Goal: Task Accomplishment & Management: Manage account settings

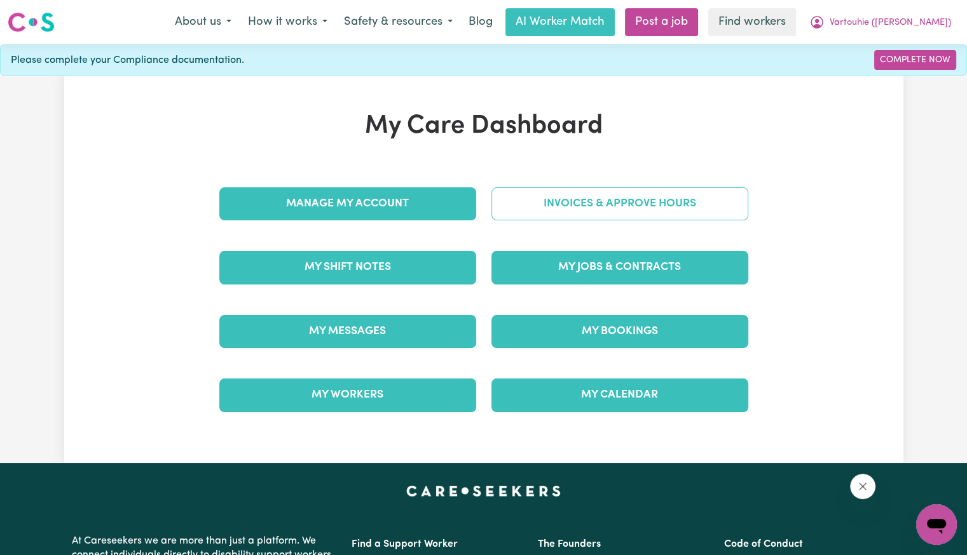
click at [562, 196] on link "Invoices & Approve Hours" at bounding box center [619, 203] width 257 height 33
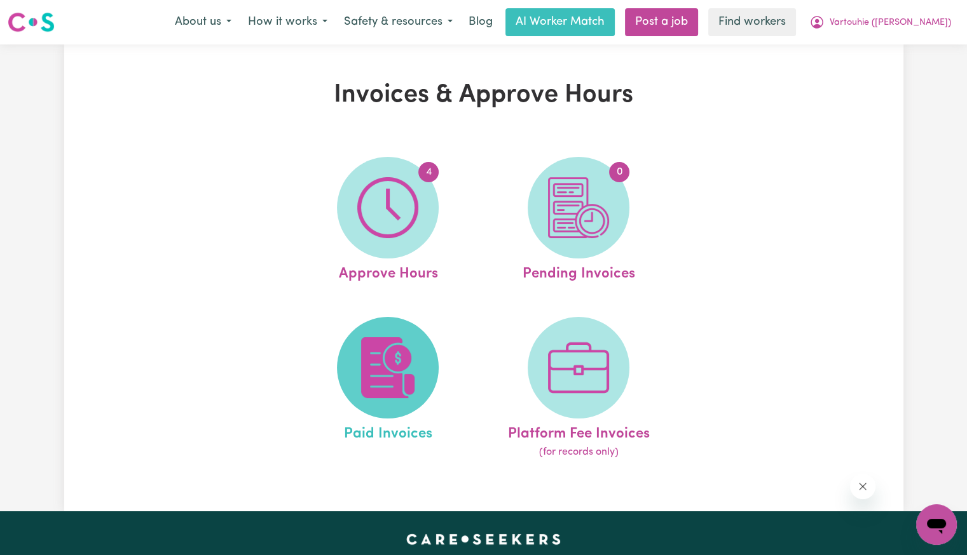
click at [402, 371] on img at bounding box center [387, 367] width 61 height 61
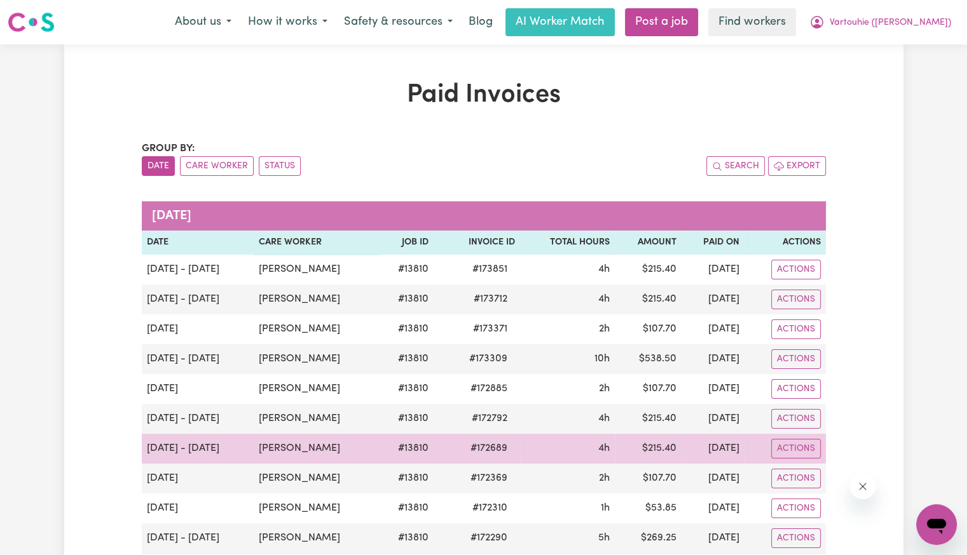
click at [485, 448] on span "# 172689" at bounding box center [489, 448] width 52 height 15
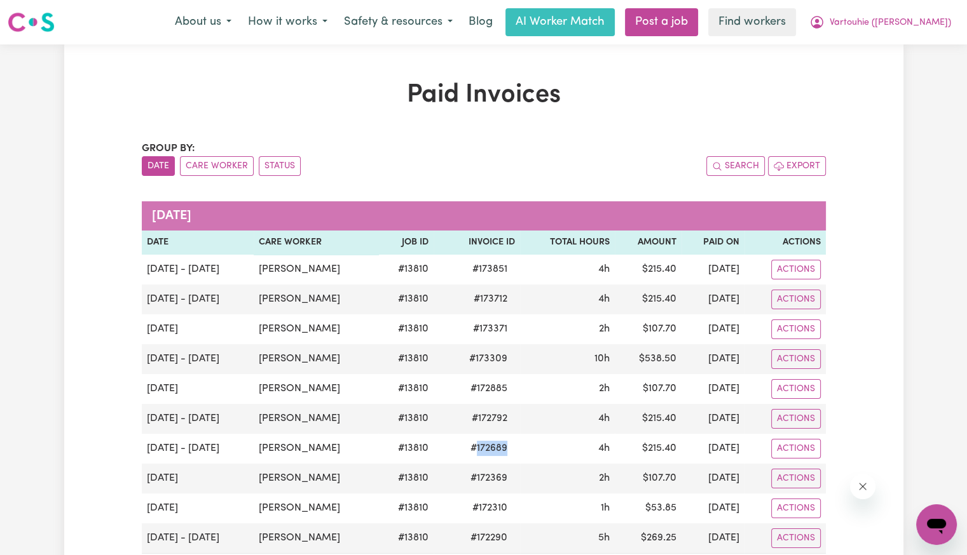
copy span "172689"
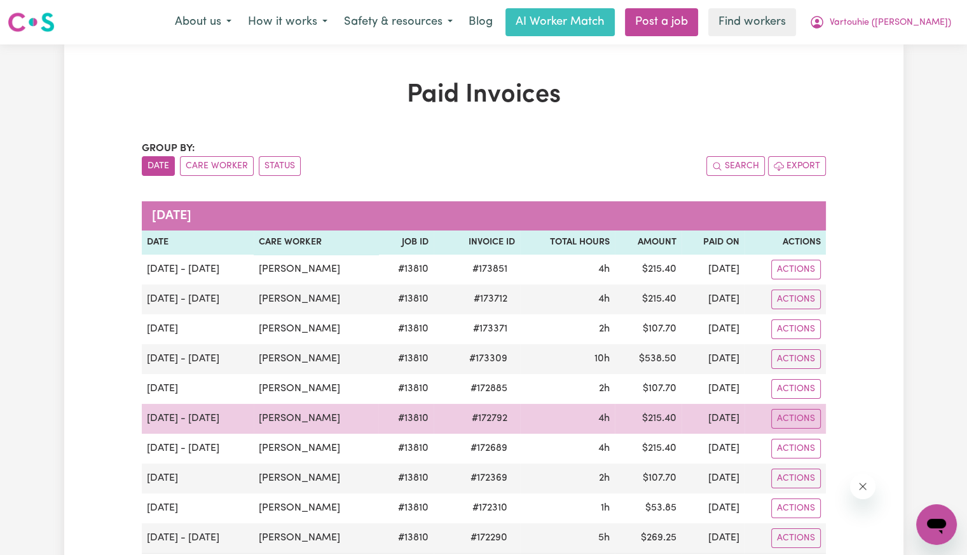
click at [505, 419] on span "# 172792" at bounding box center [489, 418] width 51 height 15
click at [503, 418] on span "# 172792" at bounding box center [489, 418] width 51 height 15
click at [501, 416] on span "# 172792" at bounding box center [489, 418] width 51 height 15
copy span "172792"
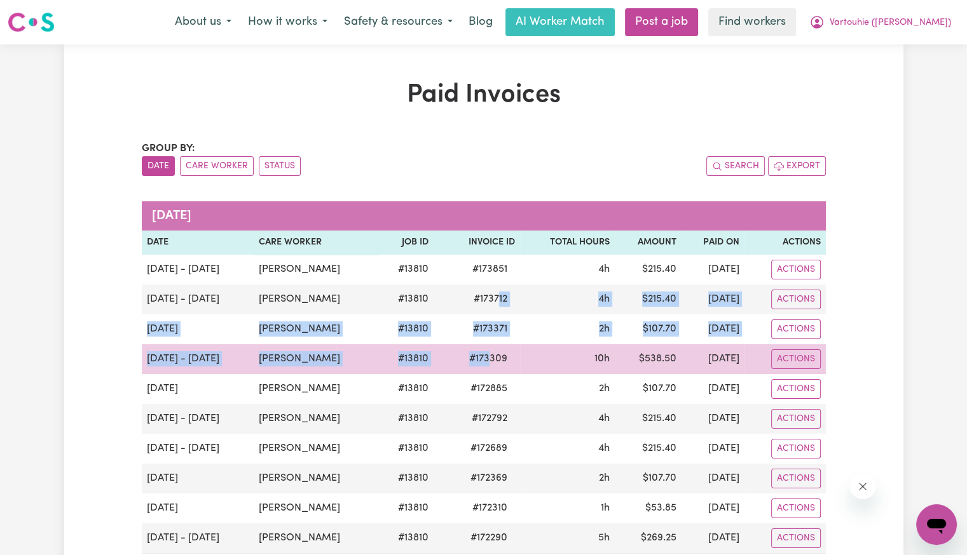
drag, startPoint x: 496, startPoint y: 336, endPoint x: 496, endPoint y: 346, distance: 9.6
click at [496, 346] on tbody "[DATE] - [DATE] [PERSON_NAME] # 13810 # 173851 4h $ 215.40 [DATE] Actions [DATE…" at bounding box center [484, 404] width 684 height 299
click at [496, 367] on td "# 173309" at bounding box center [476, 359] width 86 height 30
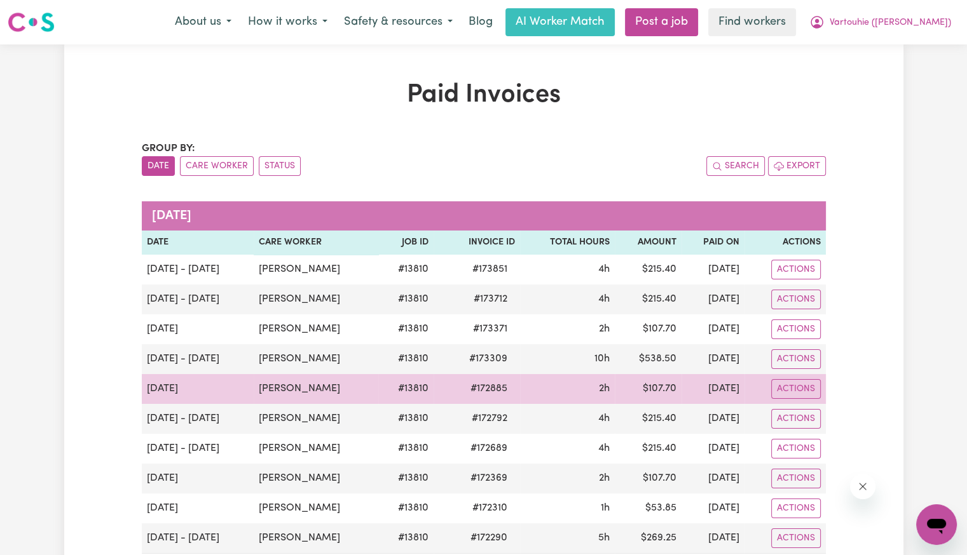
click at [505, 387] on span "# 172885" at bounding box center [489, 388] width 52 height 15
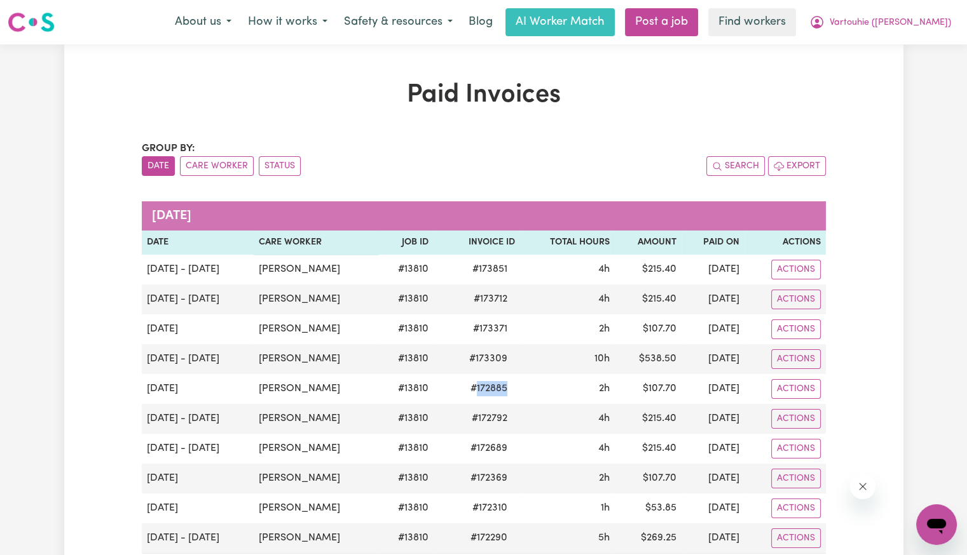
copy span "172885"
click at [883, 27] on span "Vartouhie ([PERSON_NAME])" at bounding box center [889, 23] width 121 height 14
click at [879, 74] on link "Logout" at bounding box center [908, 73] width 100 height 24
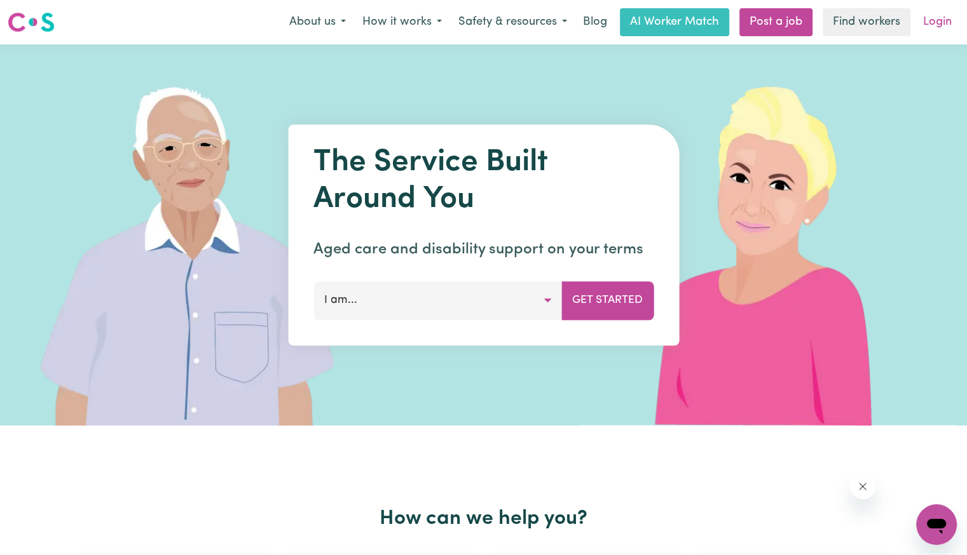
click at [921, 29] on link "Login" at bounding box center [937, 22] width 44 height 28
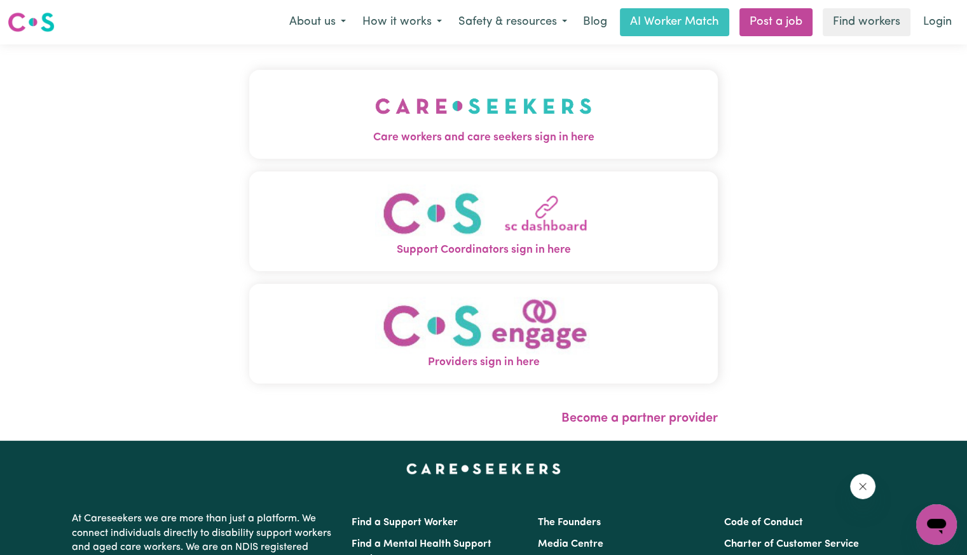
click at [424, 140] on span "Care workers and care seekers sign in here" at bounding box center [483, 138] width 468 height 17
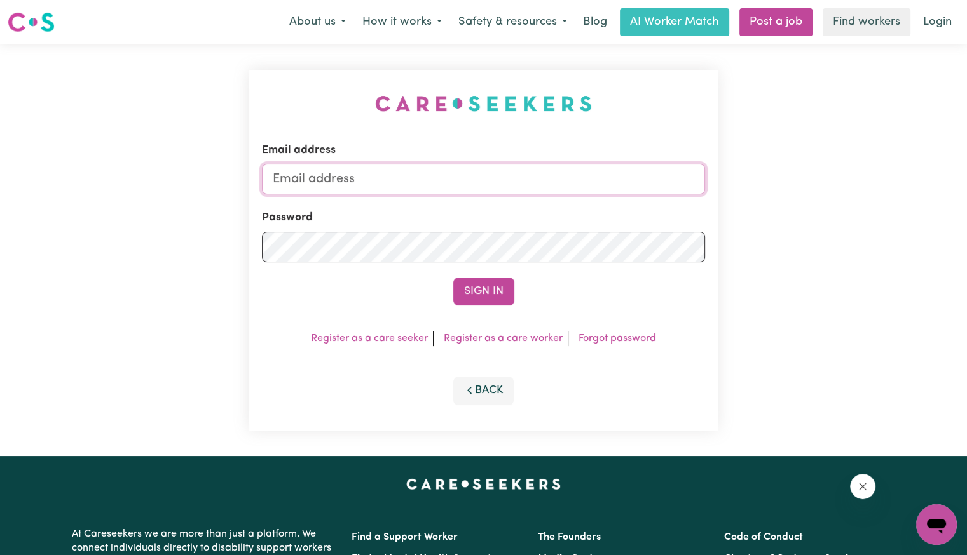
click at [466, 177] on input "Email address" at bounding box center [483, 179] width 443 height 31
drag, startPoint x: 343, startPoint y: 176, endPoint x: 965, endPoint y: 196, distance: 621.8
click at [965, 196] on div "Email address [EMAIL_ADDRESS][DOMAIN_NAME] Password Sign In Register as a care …" at bounding box center [483, 250] width 967 height 412
type input "[EMAIL_ADDRESS][DOMAIN_NAME]"
click at [453, 278] on button "Sign In" at bounding box center [483, 292] width 61 height 28
